Goal: Task Accomplishment & Management: Complete application form

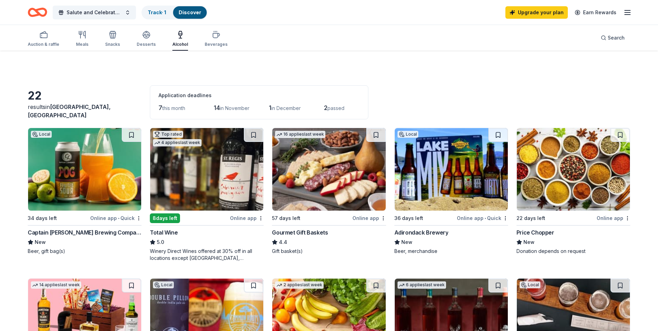
scroll to position [474, 0]
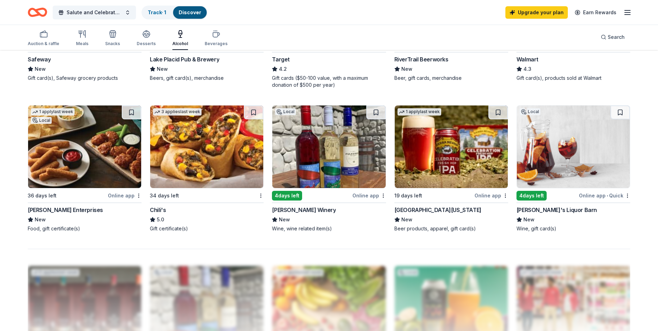
click at [198, 12] on link "Discover" at bounding box center [190, 12] width 23 height 6
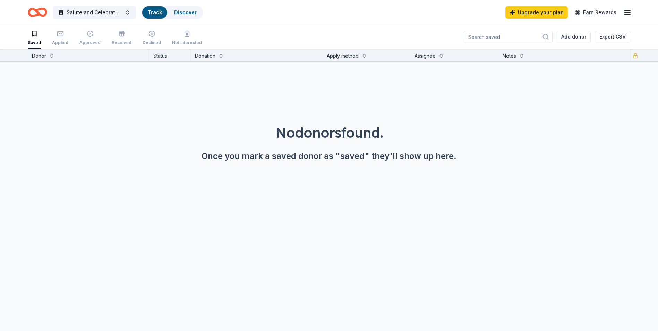
scroll to position [0, 0]
click at [186, 11] on link "Discover" at bounding box center [190, 12] width 23 height 6
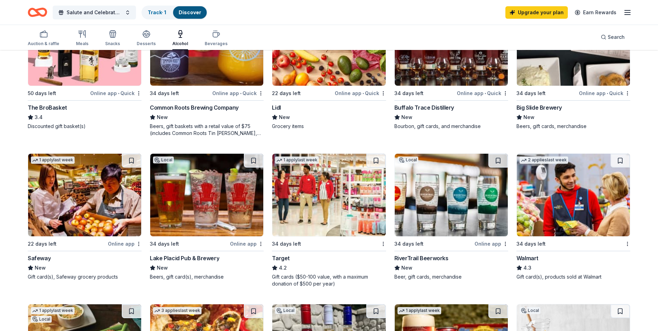
scroll to position [276, 0]
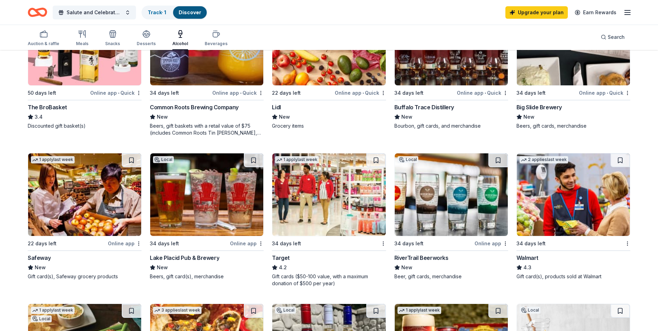
click at [527, 257] on div "Walmart" at bounding box center [527, 257] width 22 height 8
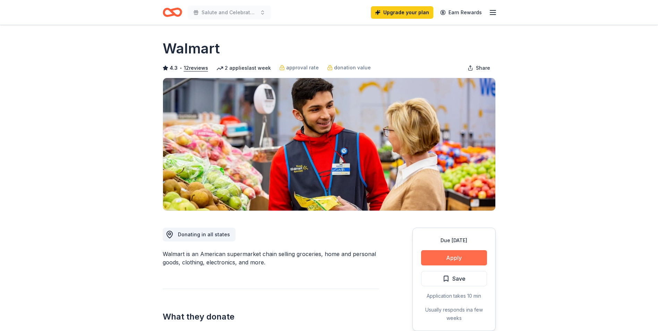
click at [461, 251] on button "Apply" at bounding box center [454, 257] width 66 height 15
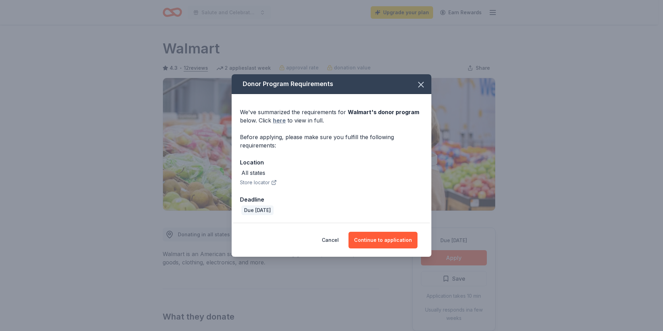
click at [278, 121] on link "here" at bounding box center [279, 120] width 13 height 8
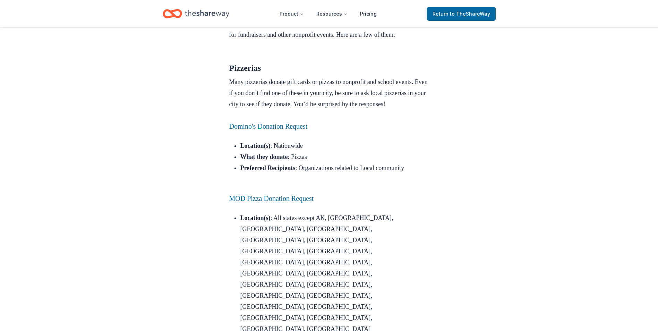
scroll to position [568, 0]
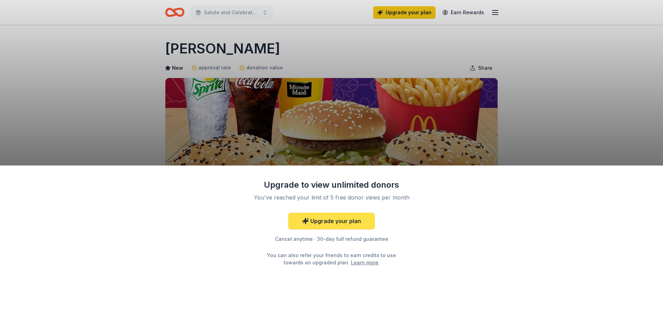
click at [322, 218] on link "Upgrade your plan" at bounding box center [331, 221] width 87 height 17
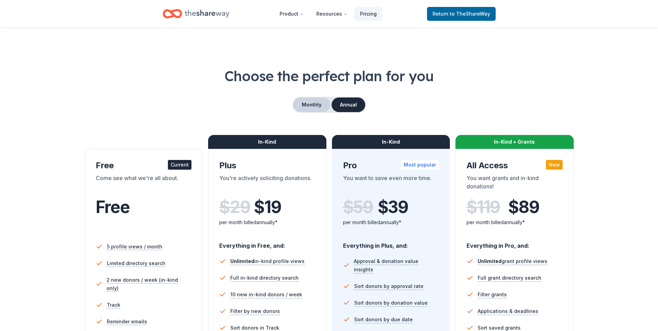
click at [306, 107] on button "Monthly" at bounding box center [311, 104] width 37 height 15
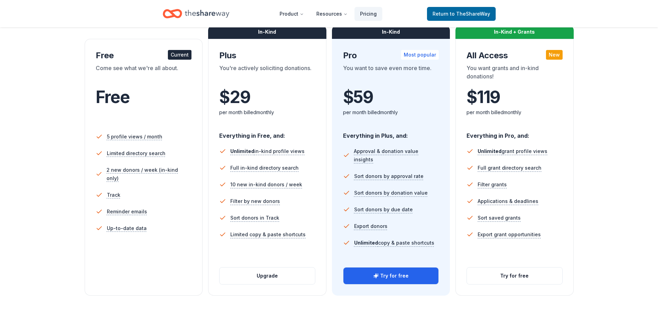
scroll to position [114, 0]
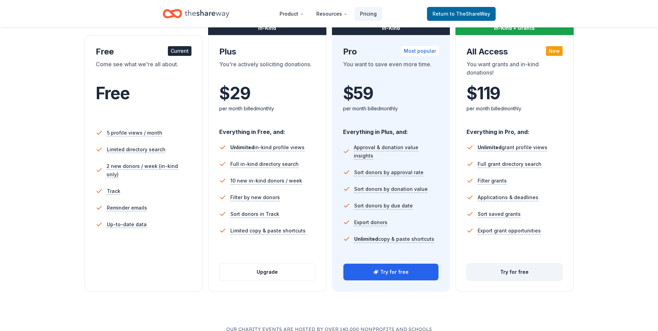
click at [507, 271] on button "Try for free" at bounding box center [514, 272] width 95 height 17
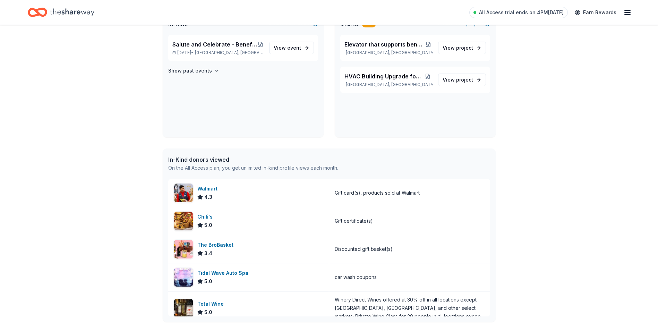
scroll to position [63, 0]
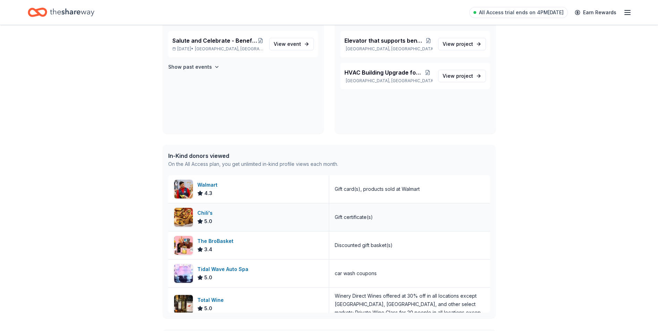
click at [205, 211] on div "Chili's" at bounding box center [206, 213] width 18 height 8
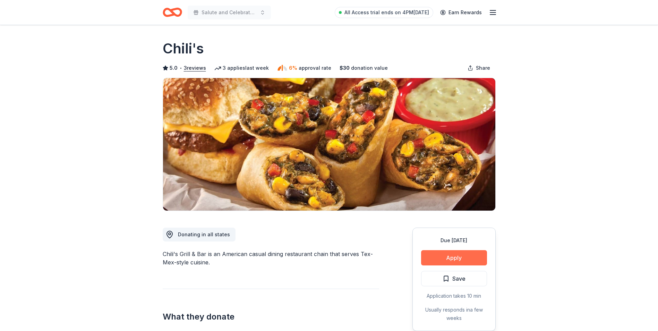
click at [451, 256] on button "Apply" at bounding box center [454, 257] width 66 height 15
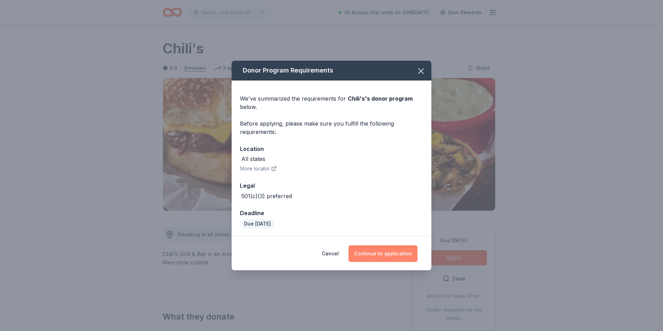
click at [388, 253] on button "Continue to application" at bounding box center [382, 253] width 69 height 17
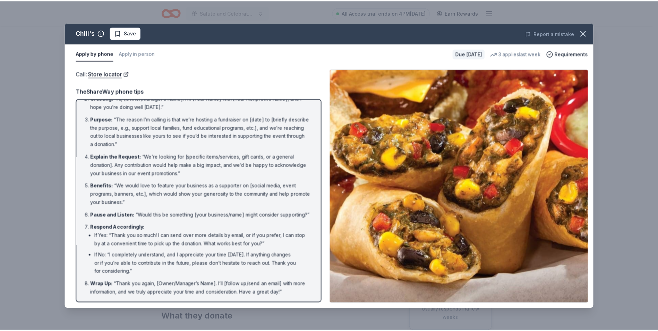
scroll to position [40, 0]
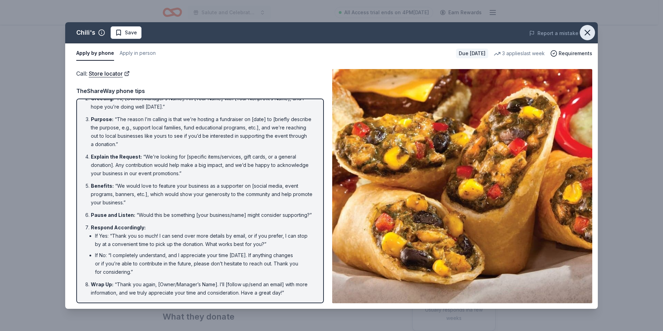
click at [588, 31] on icon "button" at bounding box center [587, 32] width 5 height 5
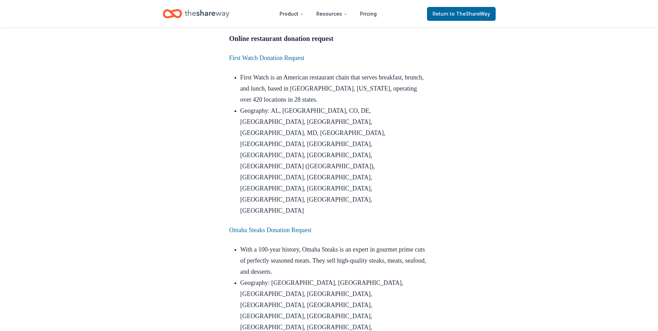
scroll to position [627, 0]
click at [279, 227] on link "Omaha Steaks Donation Request" at bounding box center [270, 230] width 82 height 7
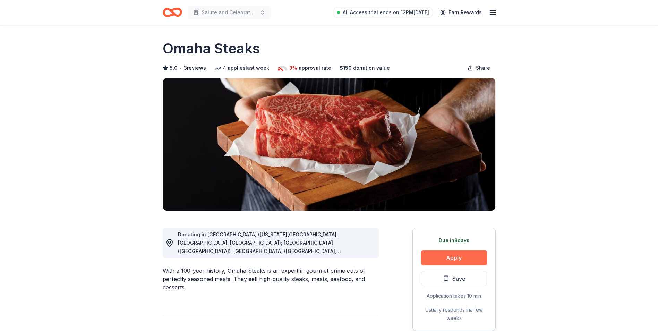
click at [449, 257] on button "Apply" at bounding box center [454, 257] width 66 height 15
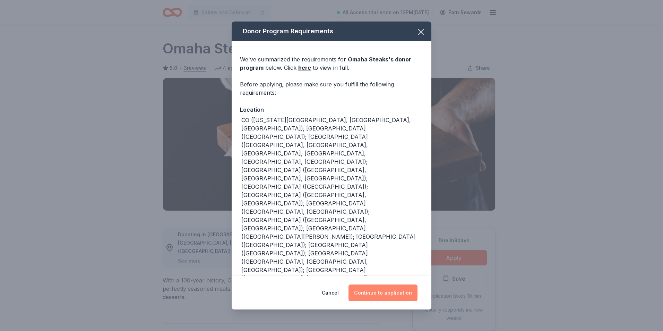
click at [381, 291] on button "Continue to application" at bounding box center [382, 292] width 69 height 17
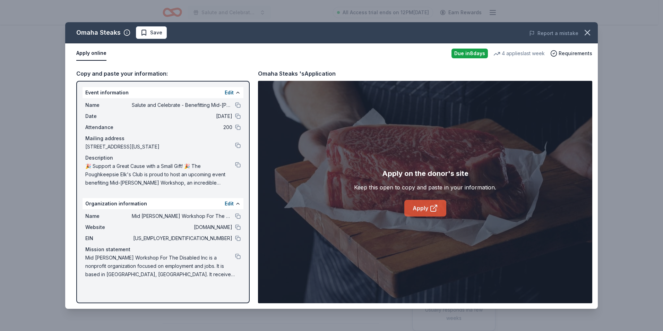
click at [427, 208] on link "Apply" at bounding box center [425, 208] width 42 height 17
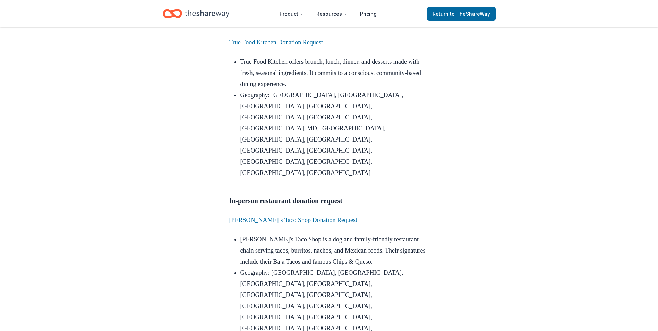
scroll to position [1255, 0]
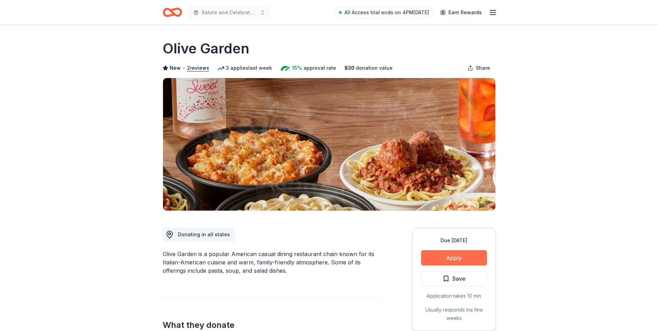
click at [462, 256] on button "Apply" at bounding box center [454, 257] width 66 height 15
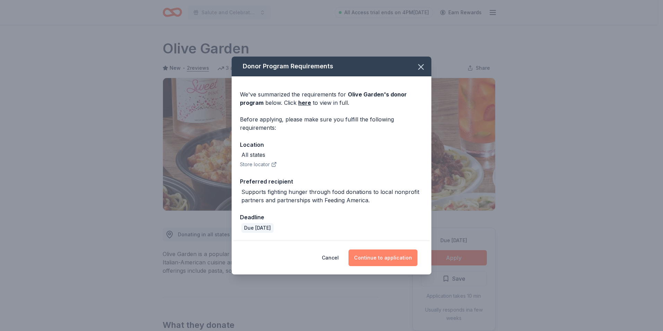
click at [388, 257] on button "Continue to application" at bounding box center [382, 257] width 69 height 17
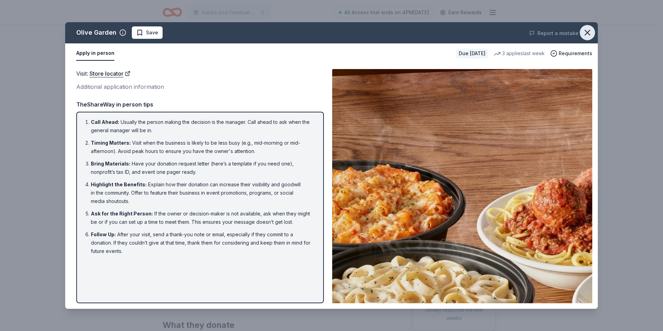
click at [590, 31] on icon "button" at bounding box center [588, 33] width 10 height 10
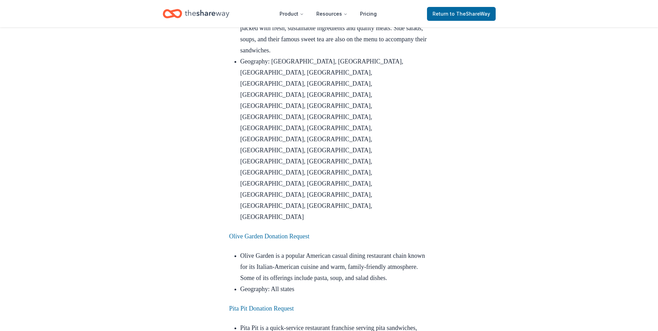
scroll to position [1643, 0]
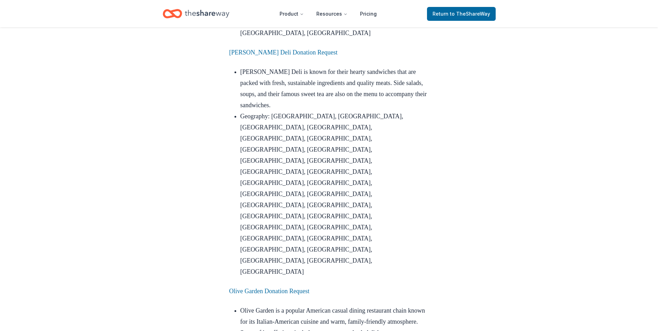
scroll to position [1580, 0]
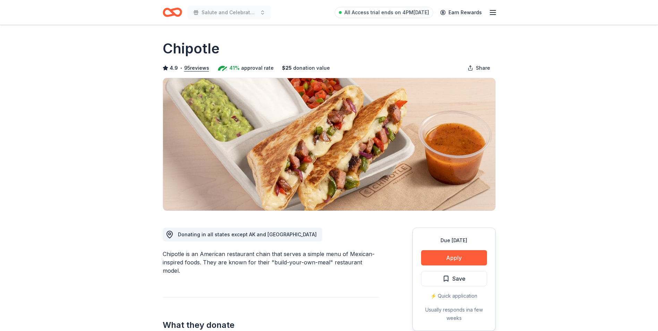
click at [454, 257] on button "Apply" at bounding box center [454, 257] width 66 height 15
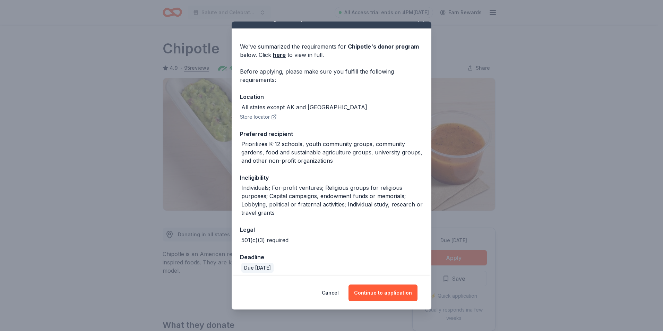
scroll to position [18, 0]
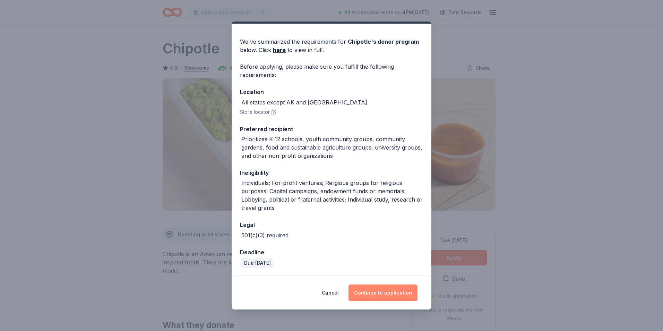
click at [379, 297] on button "Continue to application" at bounding box center [382, 292] width 69 height 17
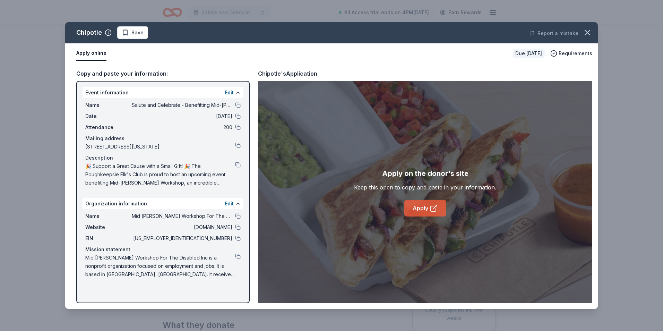
click at [425, 206] on link "Apply" at bounding box center [425, 208] width 42 height 17
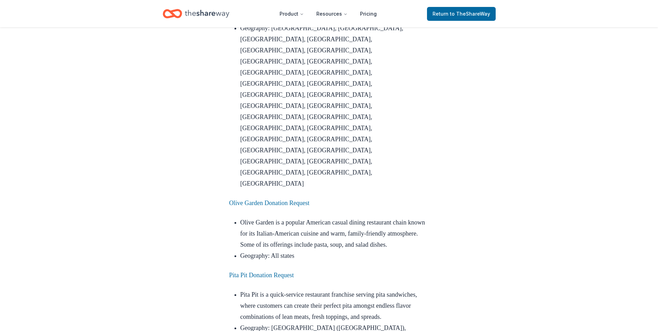
scroll to position [1674, 0]
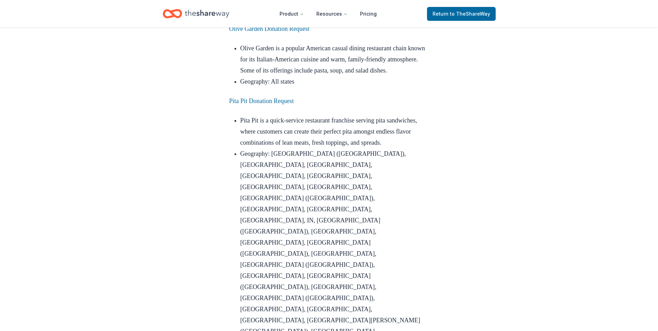
scroll to position [1849, 0]
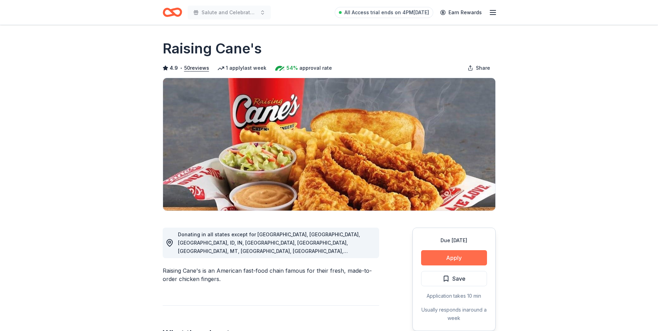
click at [454, 256] on button "Apply" at bounding box center [454, 257] width 66 height 15
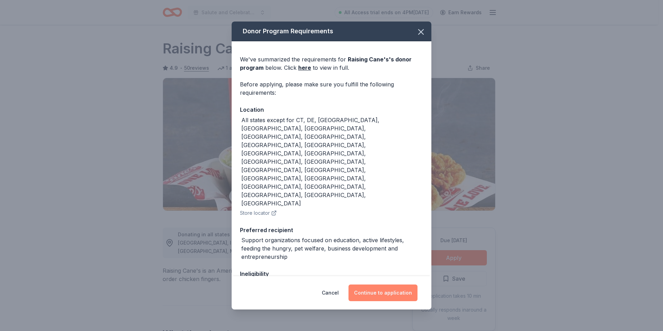
click at [394, 290] on button "Continue to application" at bounding box center [382, 292] width 69 height 17
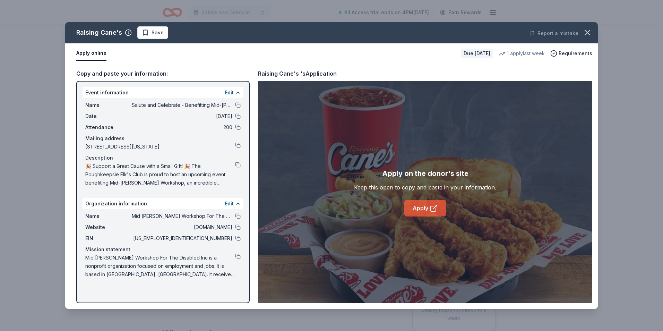
click at [426, 206] on link "Apply" at bounding box center [425, 208] width 42 height 17
click at [96, 50] on button "Apply online" at bounding box center [91, 53] width 30 height 15
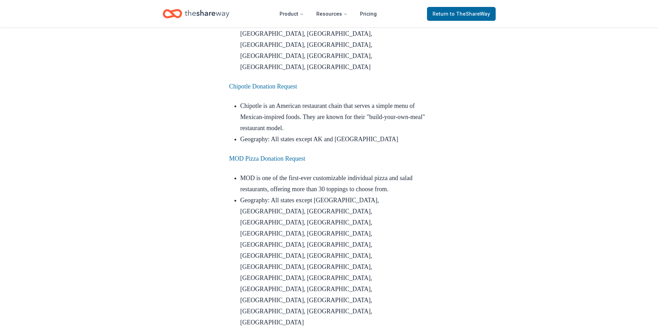
scroll to position [2493, 0]
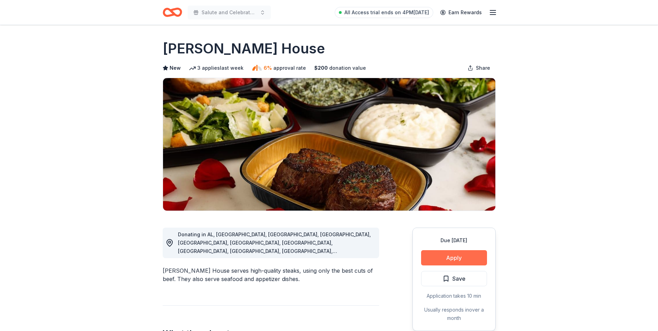
click at [447, 256] on button "Apply" at bounding box center [454, 257] width 66 height 15
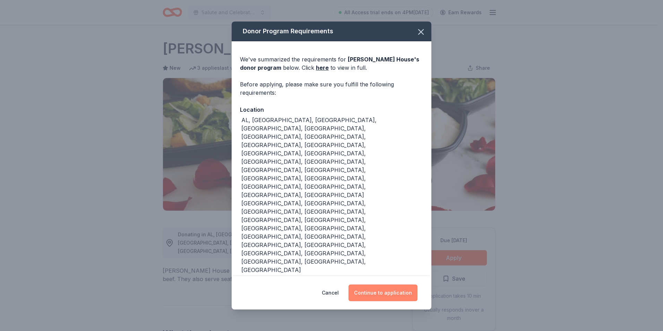
click at [380, 284] on button "Continue to application" at bounding box center [382, 292] width 69 height 17
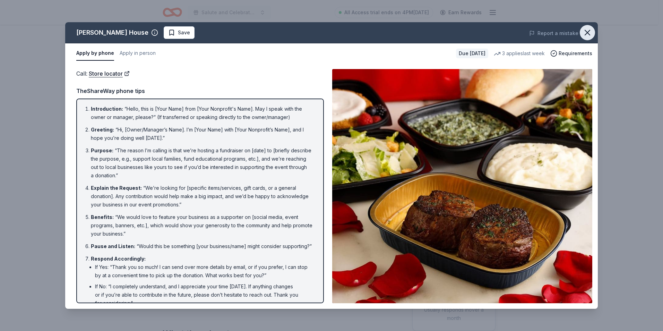
click at [584, 30] on icon "button" at bounding box center [588, 33] width 10 height 10
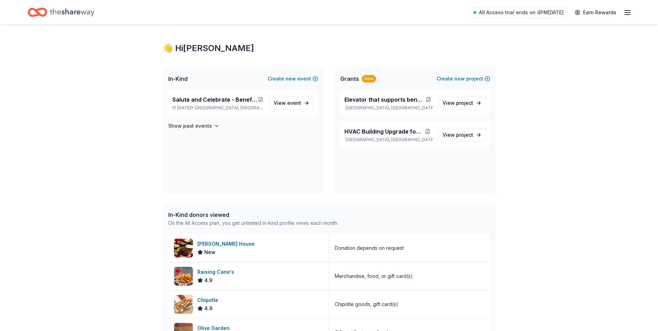
scroll to position [3, 0]
click at [531, 14] on span "All Access trial ends on 4PM[DATE]" at bounding box center [521, 12] width 85 height 8
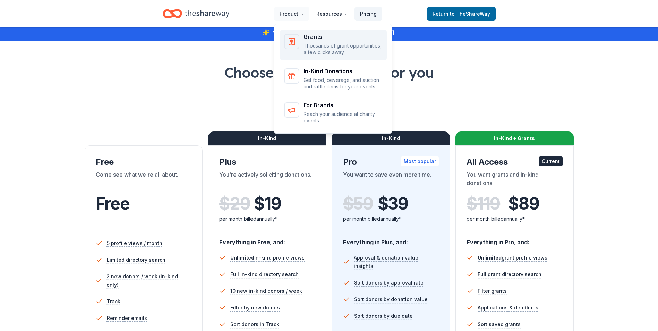
click at [325, 43] on p "Thousands of grant opportunities, a few clicks away" at bounding box center [342, 49] width 79 height 14
click at [315, 40] on div "Grants" at bounding box center [342, 37] width 79 height 6
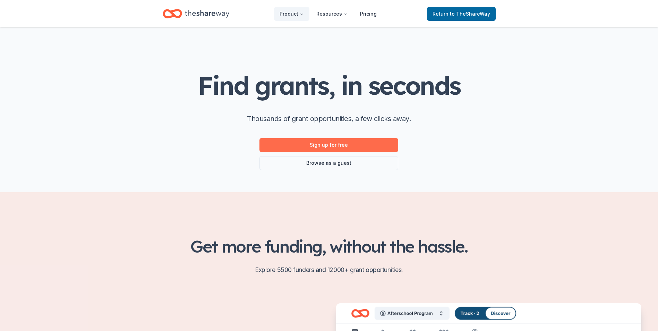
click at [329, 146] on link "Sign up for free" at bounding box center [328, 145] width 139 height 14
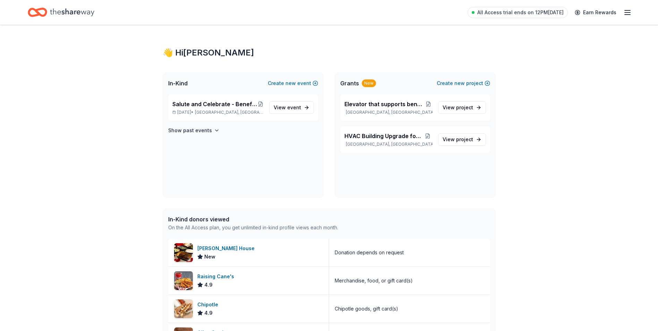
click at [627, 12] on line "button" at bounding box center [627, 12] width 6 height 0
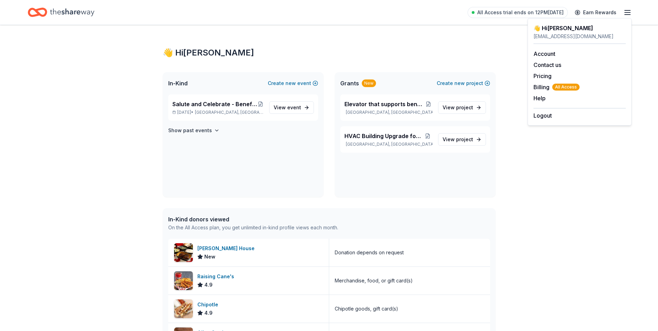
click at [74, 10] on icon "Home" at bounding box center [72, 12] width 44 height 14
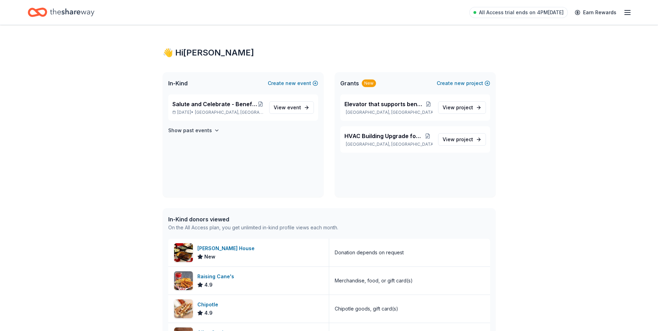
click at [82, 12] on icon "Home" at bounding box center [72, 12] width 44 height 14
click at [218, 104] on span "Salute and Celebrate - Benefitting Mid-[PERSON_NAME] Works Veterans" at bounding box center [214, 104] width 85 height 8
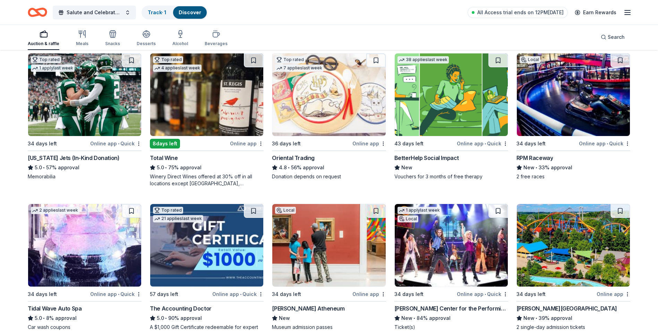
scroll to position [77, 0]
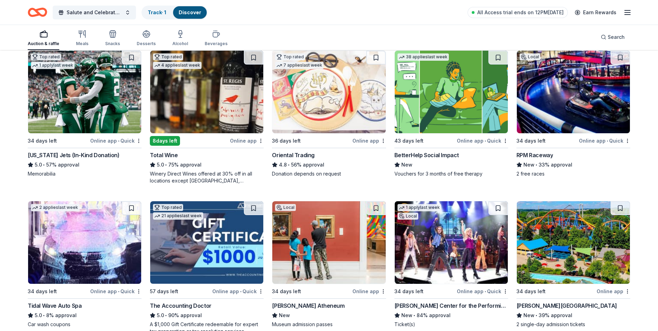
click at [96, 153] on div "[US_STATE] Jets (In-Kind Donation)" at bounding box center [74, 155] width 92 height 8
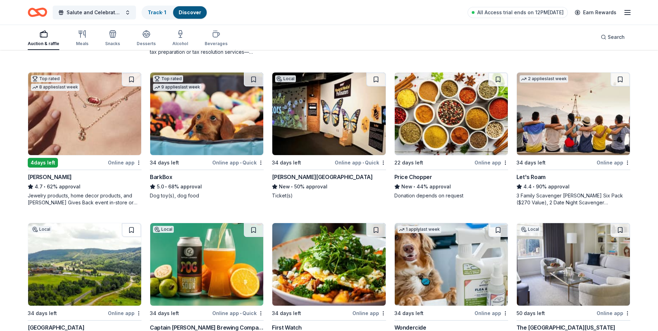
scroll to position [360, 0]
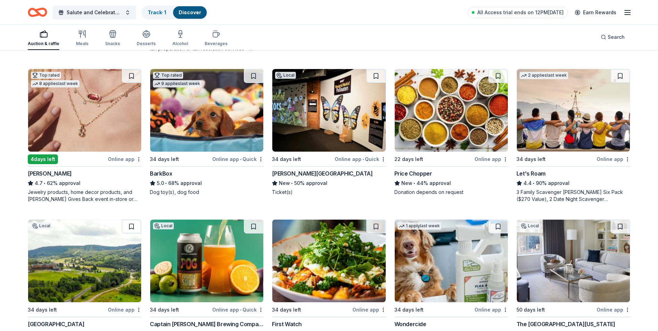
click at [159, 171] on div "BarkBox" at bounding box center [161, 173] width 22 height 8
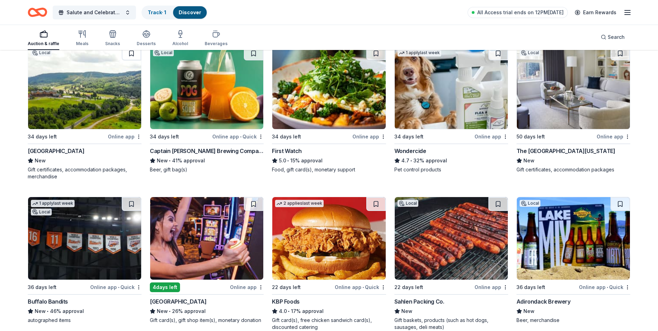
scroll to position [541, 0]
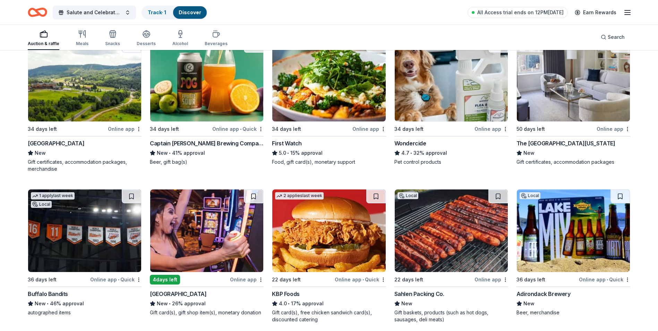
click at [84, 142] on div "Greek Peak Mountain Resort" at bounding box center [56, 143] width 57 height 8
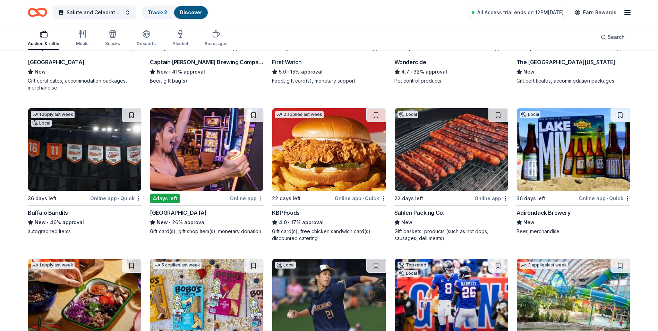
scroll to position [622, 0]
click at [188, 212] on div "Foxwoods Resort Casino" at bounding box center [178, 212] width 57 height 8
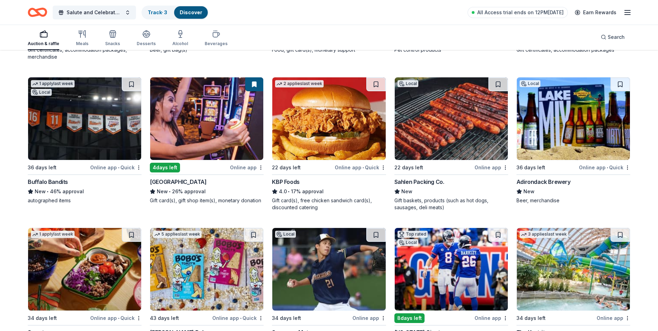
scroll to position [655, 0]
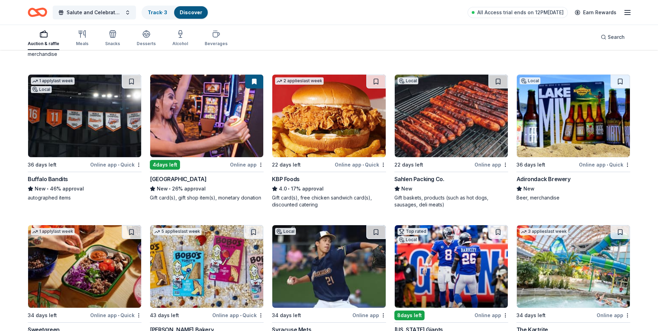
click at [283, 177] on div "KBP Foods" at bounding box center [285, 179] width 27 height 8
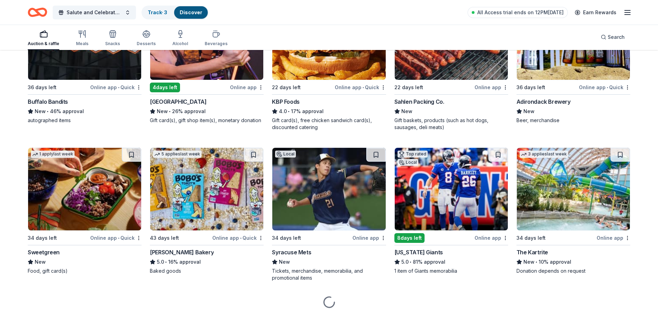
scroll to position [739, 0]
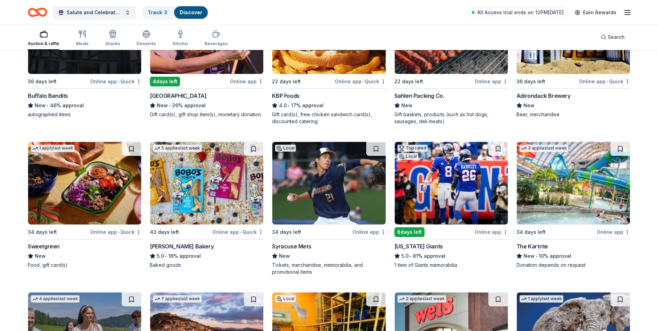
click at [412, 246] on div "New York Giants" at bounding box center [418, 246] width 49 height 8
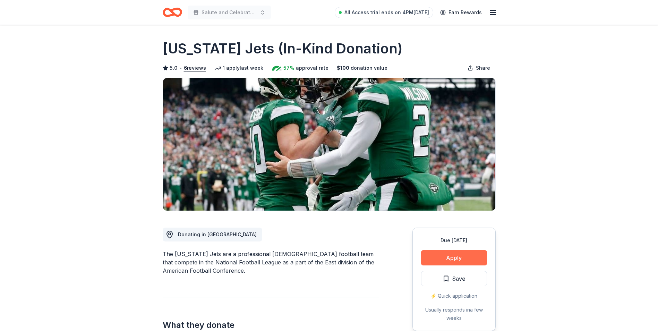
click at [448, 254] on button "Apply" at bounding box center [454, 257] width 66 height 15
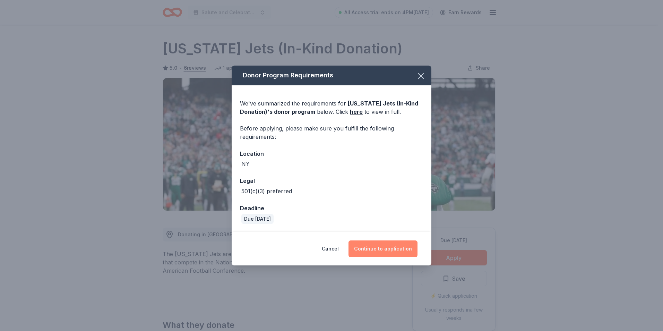
click at [386, 244] on button "Continue to application" at bounding box center [382, 248] width 69 height 17
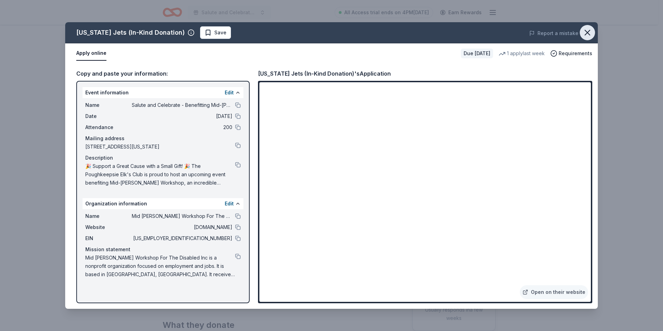
click at [587, 31] on icon "button" at bounding box center [588, 33] width 10 height 10
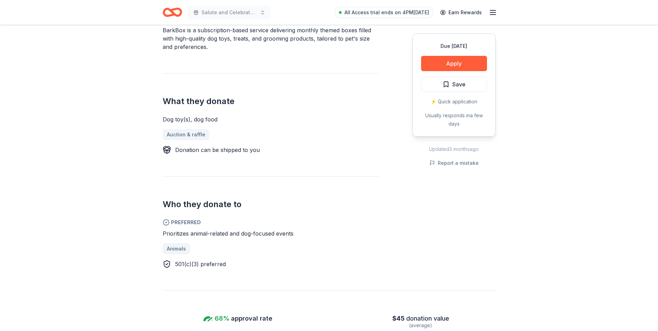
scroll to position [224, 0]
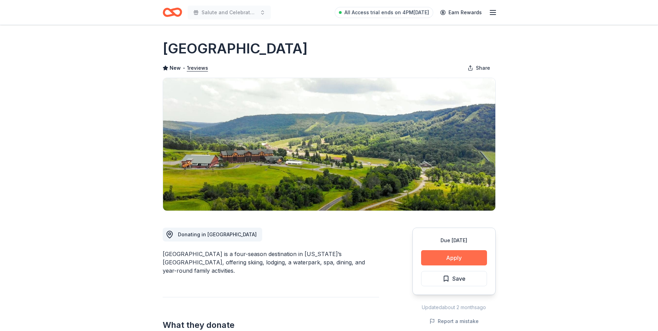
click at [451, 260] on button "Apply" at bounding box center [454, 257] width 66 height 15
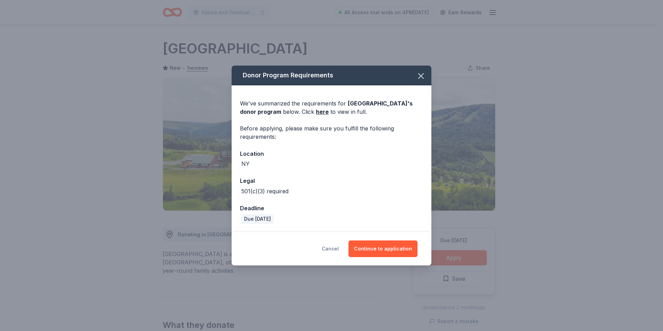
click at [328, 247] on button "Cancel" at bounding box center [330, 248] width 17 height 17
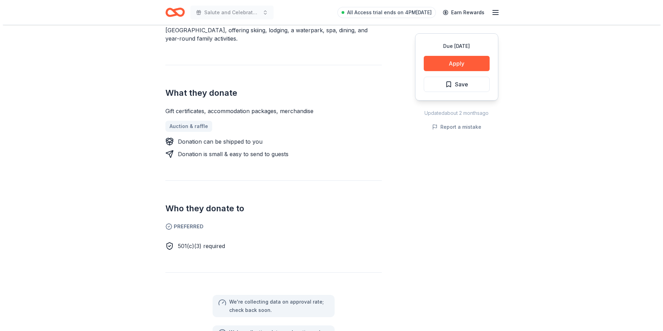
scroll to position [232, 0]
click at [437, 61] on button "Apply" at bounding box center [454, 63] width 66 height 15
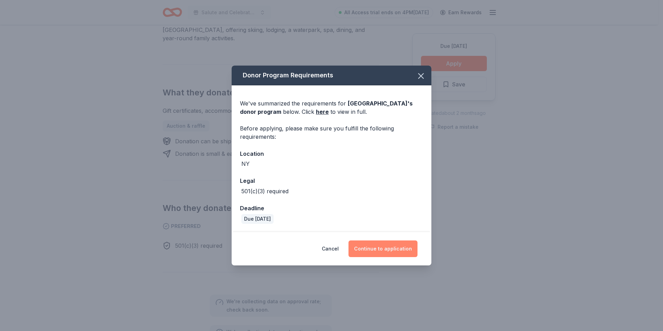
click at [371, 250] on button "Continue to application" at bounding box center [382, 248] width 69 height 17
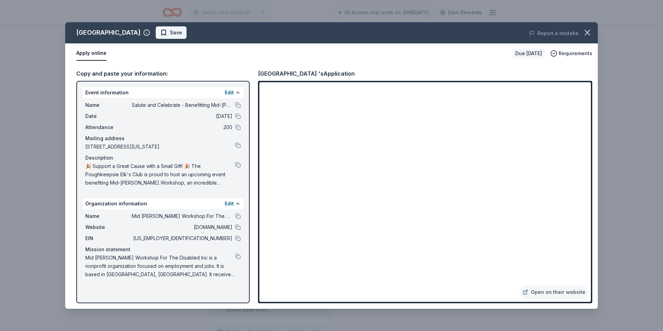
click at [182, 33] on span "Save" at bounding box center [171, 32] width 22 height 8
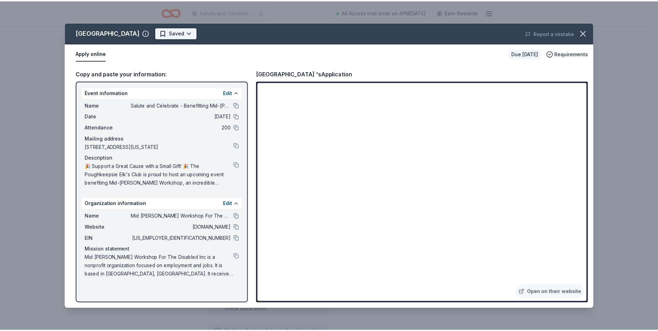
scroll to position [0, 0]
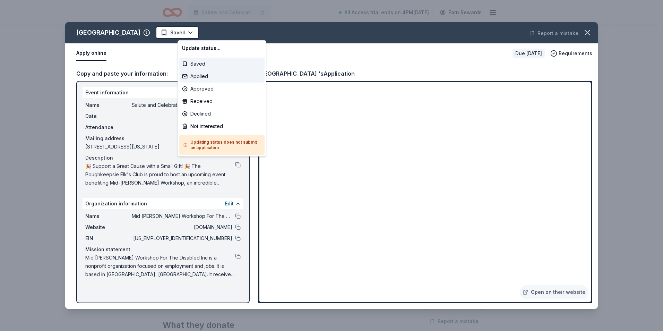
click at [198, 76] on div "Applied" at bounding box center [221, 76] width 85 height 12
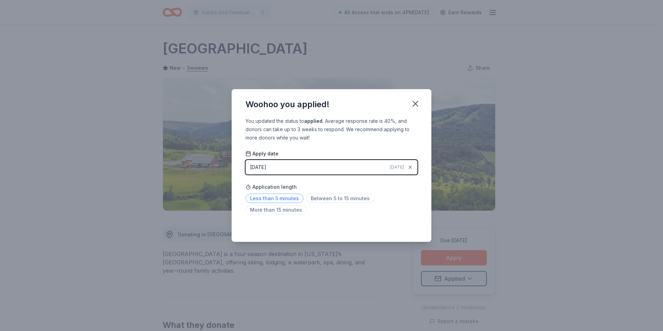
click at [273, 199] on span "Less than 5 minutes" at bounding box center [274, 197] width 58 height 9
click at [411, 105] on icon "button" at bounding box center [416, 104] width 10 height 10
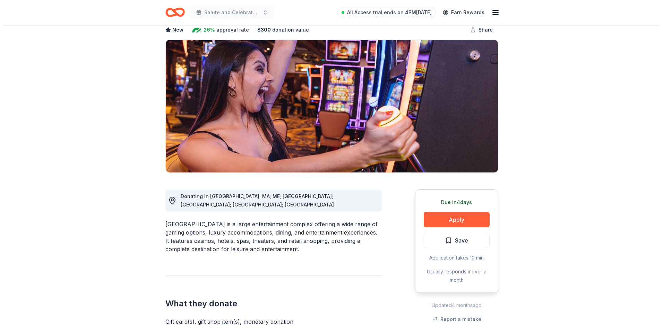
scroll to position [51, 0]
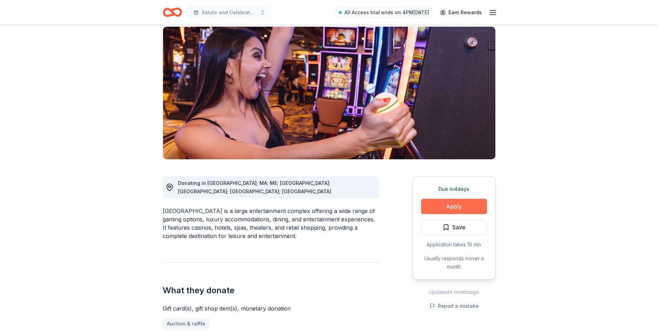
click at [437, 207] on button "Apply" at bounding box center [454, 206] width 66 height 15
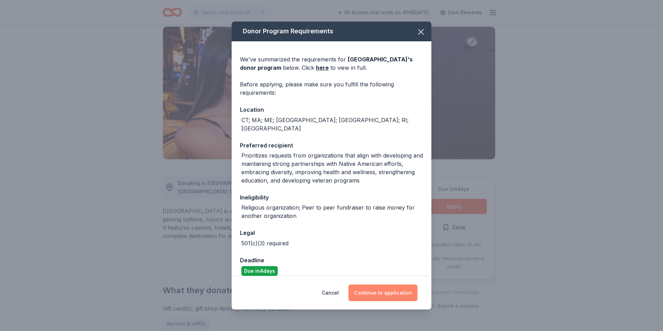
click at [382, 292] on button "Continue to application" at bounding box center [382, 292] width 69 height 17
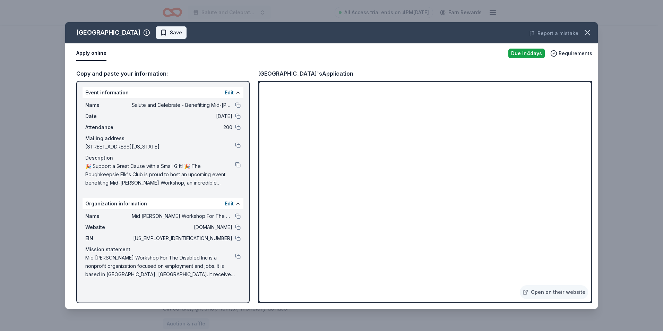
click at [182, 35] on span "Save" at bounding box center [176, 32] width 12 height 8
click at [197, 33] on html "Salute and Celebrate - Benefitting Mid-Hudson Works Veterans All Access trial e…" at bounding box center [331, 114] width 663 height 331
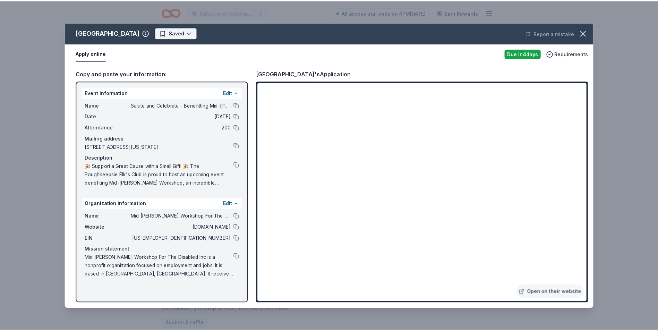
scroll to position [0, 0]
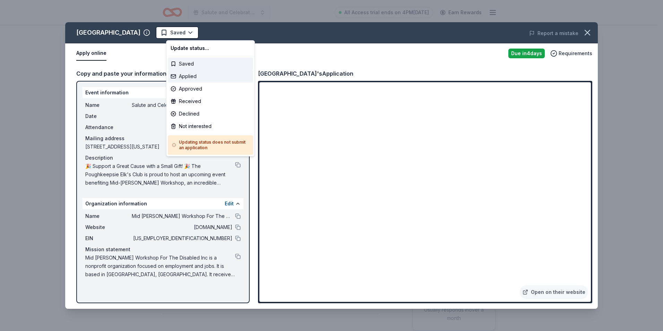
click at [190, 75] on div "Applied" at bounding box center [210, 76] width 85 height 12
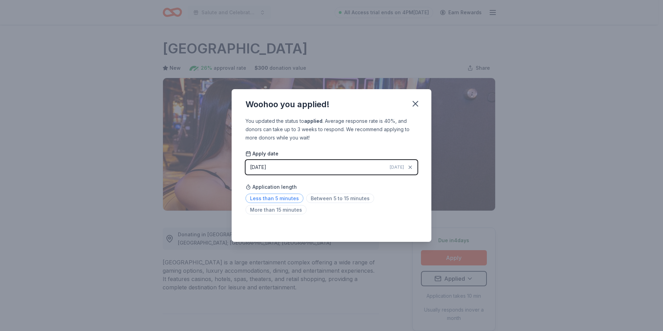
click at [286, 199] on span "Less than 5 minutes" at bounding box center [274, 197] width 58 height 9
click at [415, 104] on icon "button" at bounding box center [415, 103] width 5 height 5
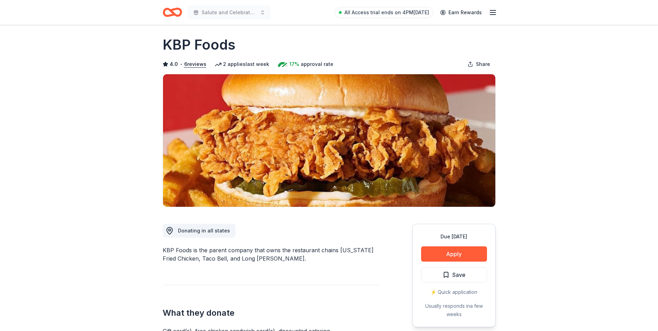
scroll to position [3, 0]
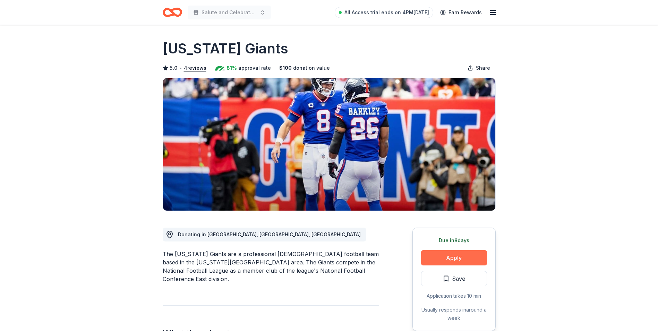
click at [452, 256] on button "Apply" at bounding box center [454, 257] width 66 height 15
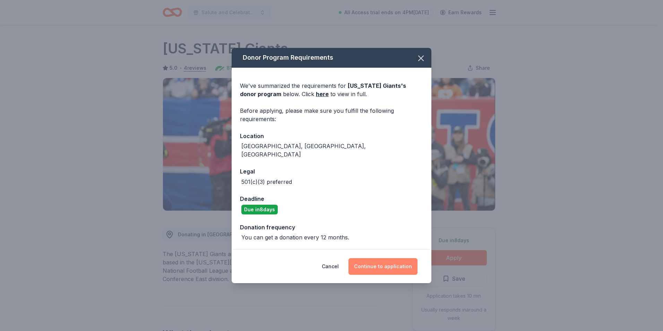
click at [396, 260] on button "Continue to application" at bounding box center [382, 266] width 69 height 17
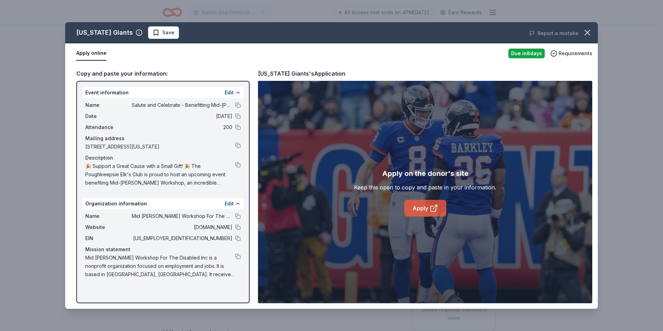
click at [422, 208] on link "Apply" at bounding box center [425, 208] width 42 height 17
click at [161, 37] on button "Save" at bounding box center [163, 32] width 31 height 12
click at [171, 34] on html "Salute and Celebrate - Benefitting Mid-Hudson Works Veterans All Access trial e…" at bounding box center [331, 165] width 663 height 331
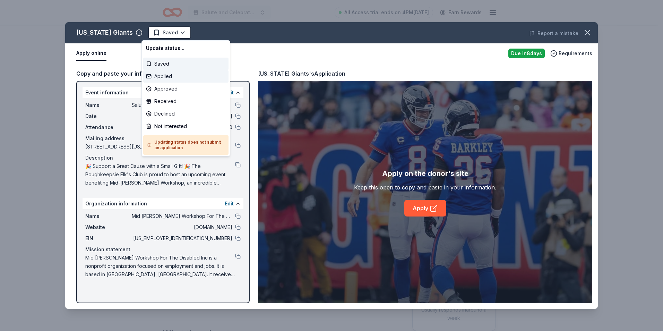
click at [169, 76] on div "Applied" at bounding box center [185, 76] width 85 height 12
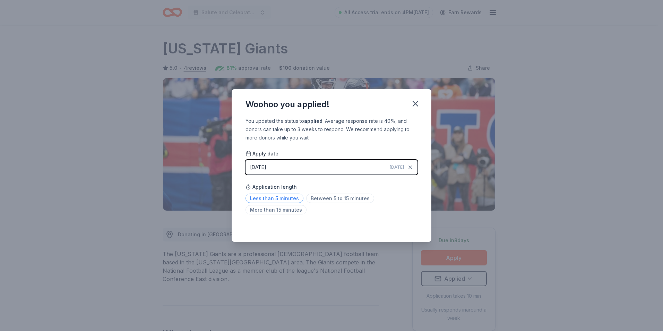
click at [284, 198] on span "Less than 5 minutes" at bounding box center [274, 197] width 58 height 9
